Goal: Transaction & Acquisition: Purchase product/service

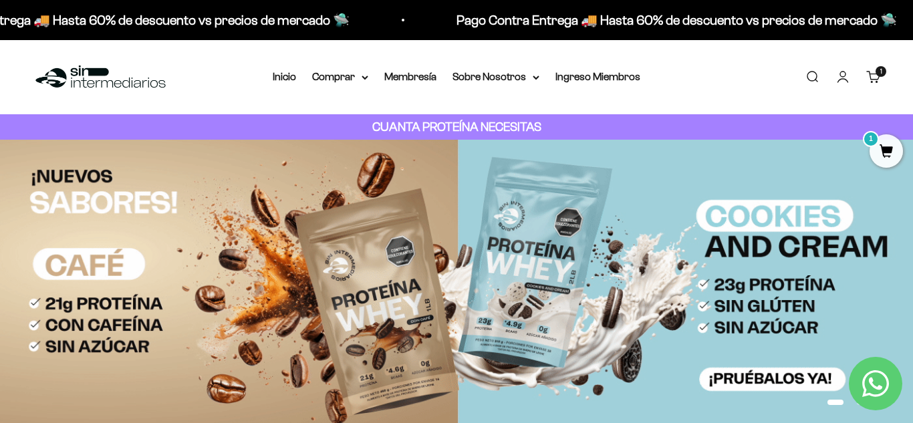
scroll to position [58, 0]
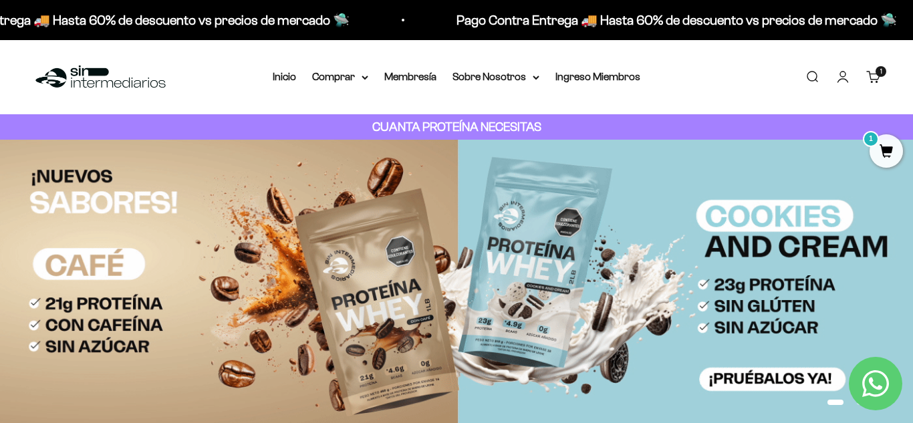
type input "proteina"
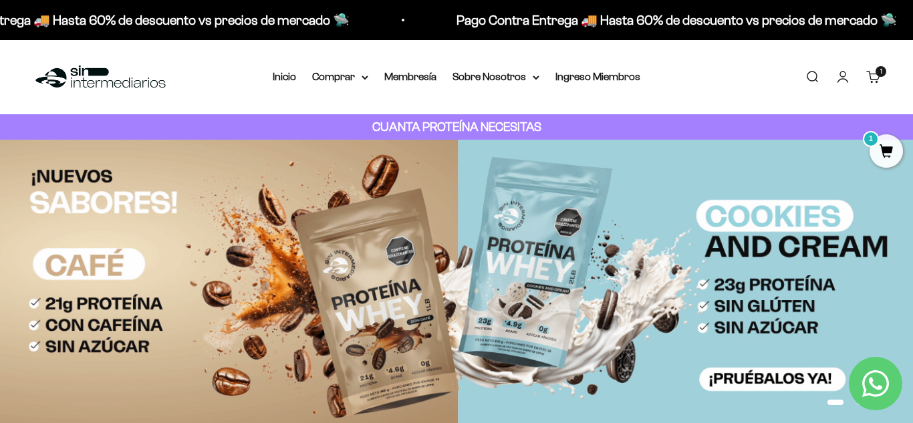
click at [0, 0] on sale-price "Precio de oferta Desde $65.450,00 COP" at bounding box center [0, 0] width 0 height 0
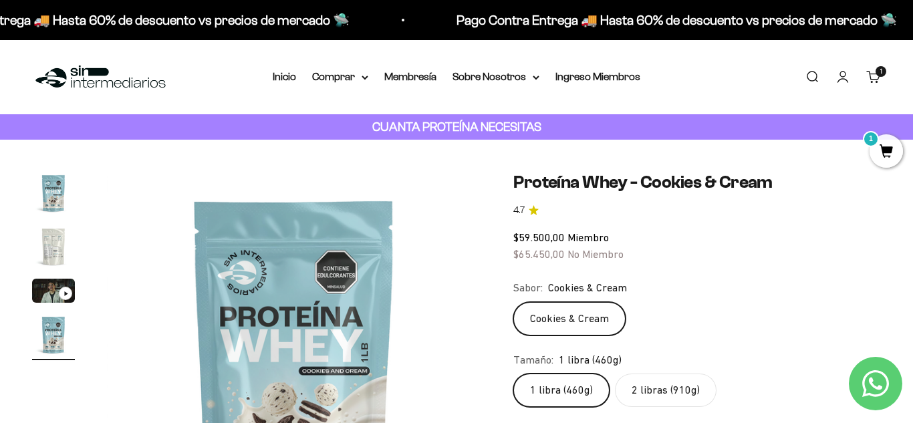
click at [812, 72] on link "Buscar" at bounding box center [812, 77] width 15 height 15
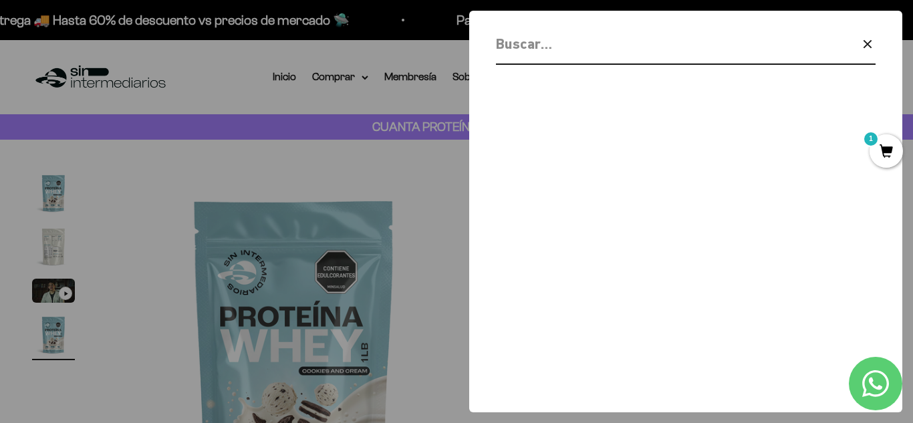
click at [578, 52] on input "Buscar" at bounding box center [651, 43] width 311 height 23
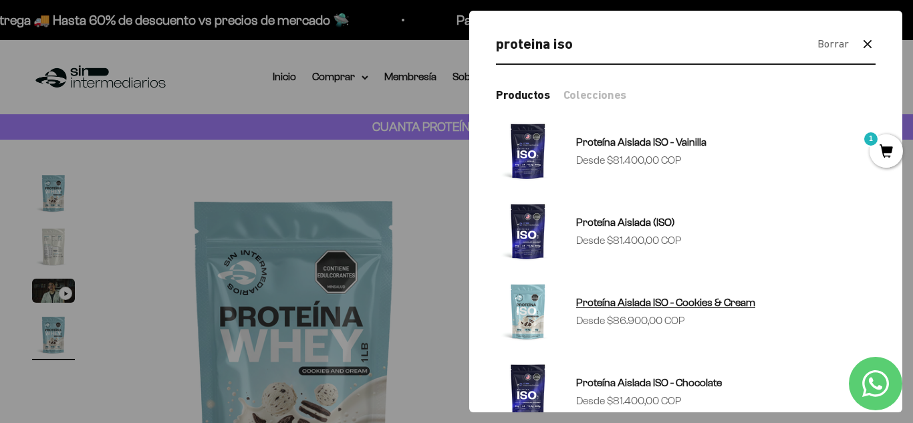
type input "proteina iso"
click at [680, 319] on sale-price "Precio de oferta Desde $86.900,00 COP" at bounding box center [630, 320] width 109 height 17
